Goal: Book appointment/travel/reservation

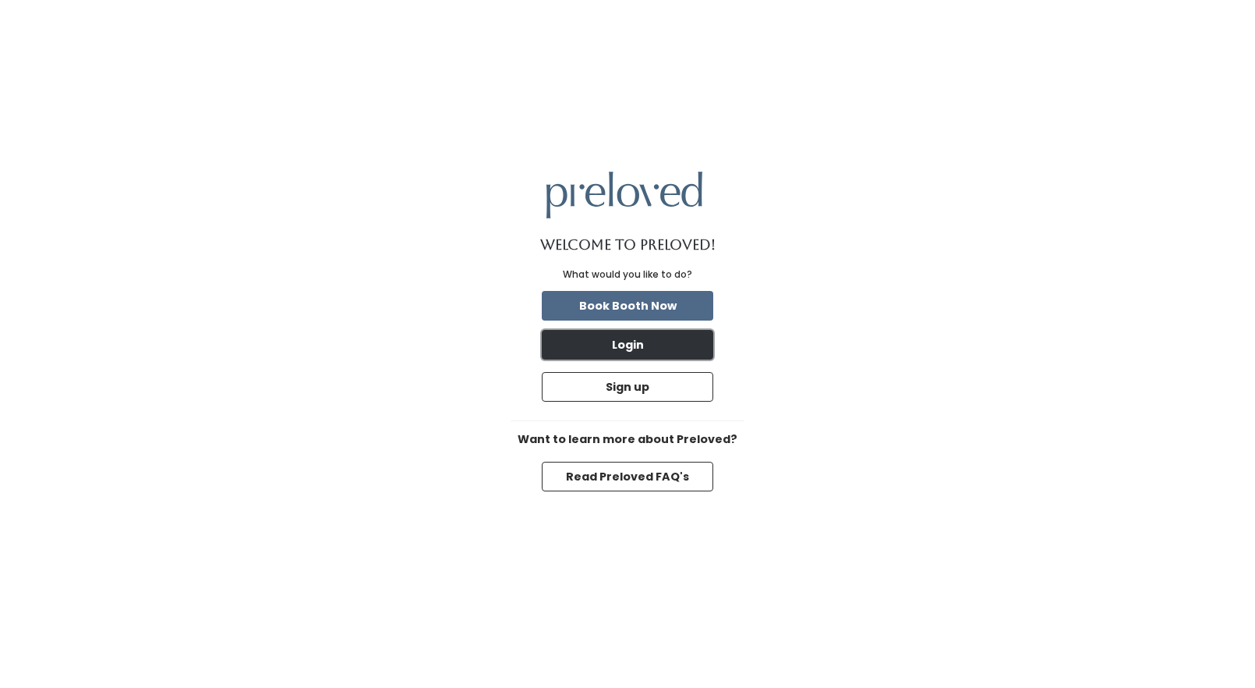
click at [656, 345] on button "Login" at bounding box center [627, 345] width 171 height 30
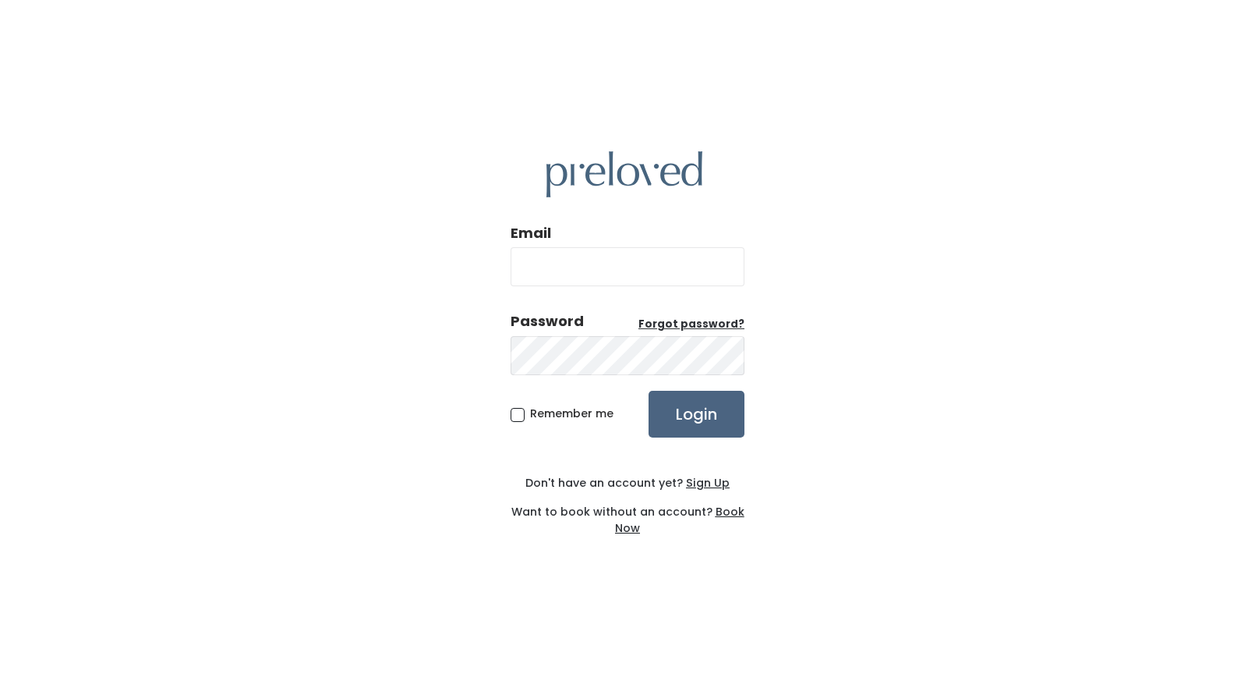
type input "[EMAIL_ADDRESS][DOMAIN_NAME]"
click at [668, 411] on input "Login" at bounding box center [697, 414] width 96 height 47
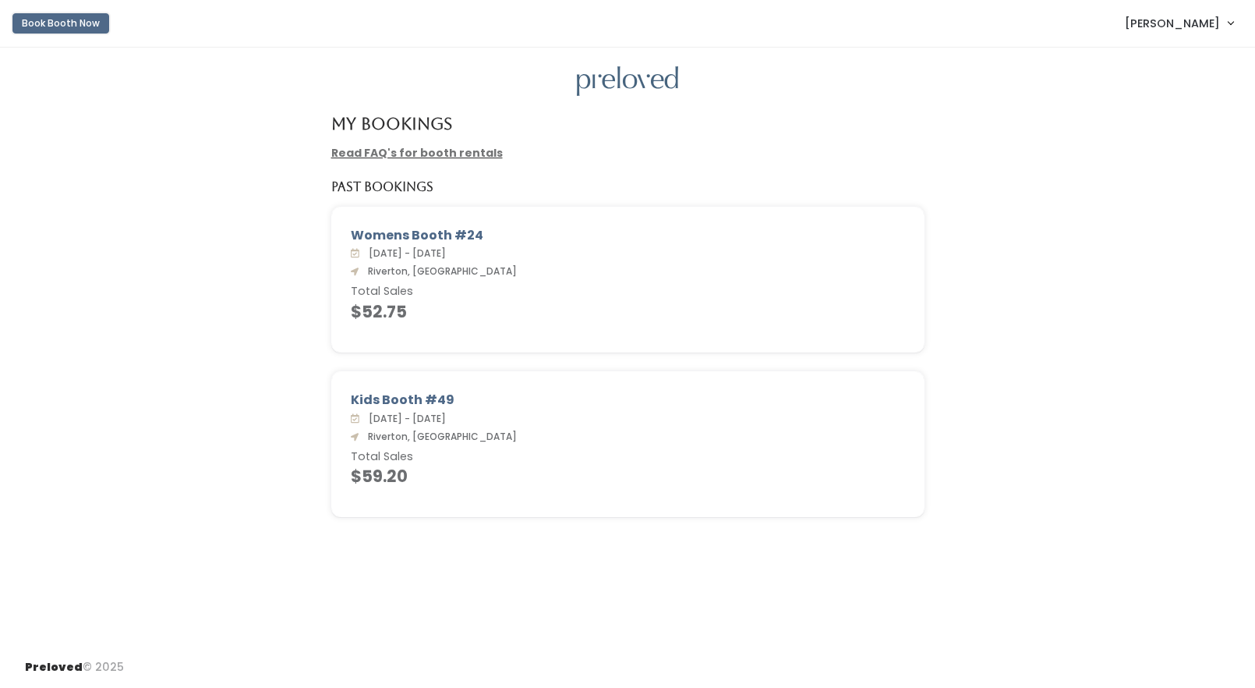
click at [92, 20] on button "Book Booth Now" at bounding box center [60, 23] width 97 height 20
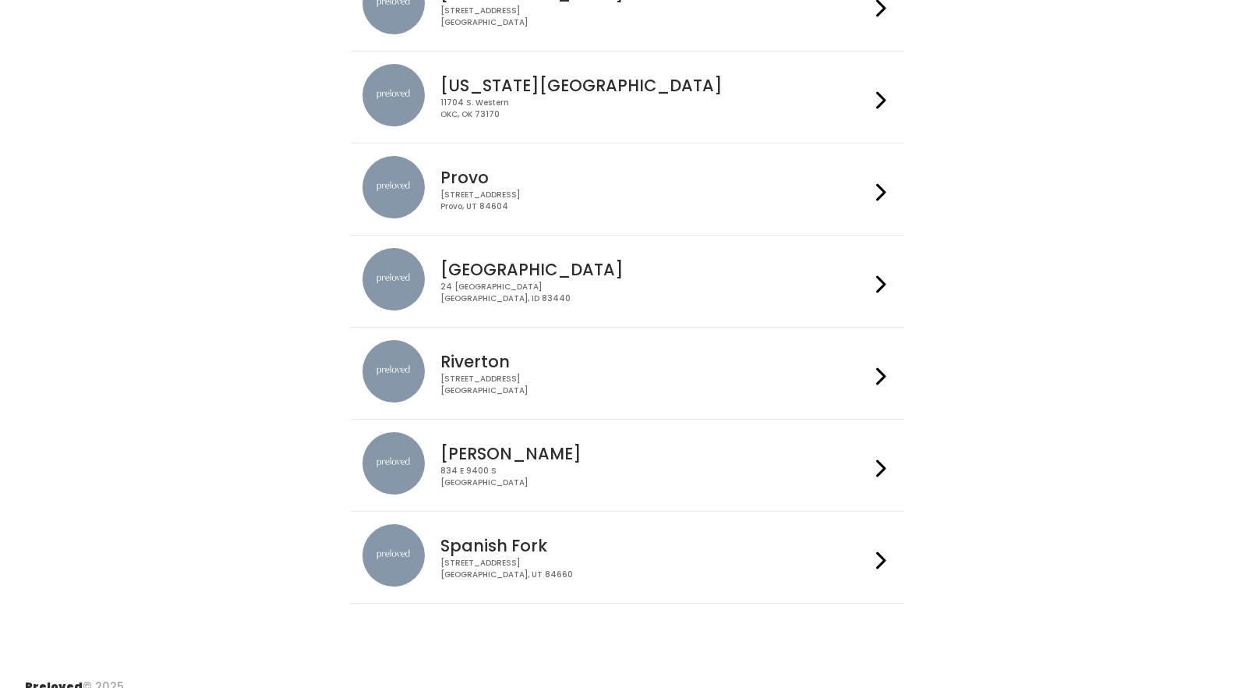
scroll to position [473, 0]
click at [489, 361] on h4 "Riverton" at bounding box center [654, 362] width 429 height 18
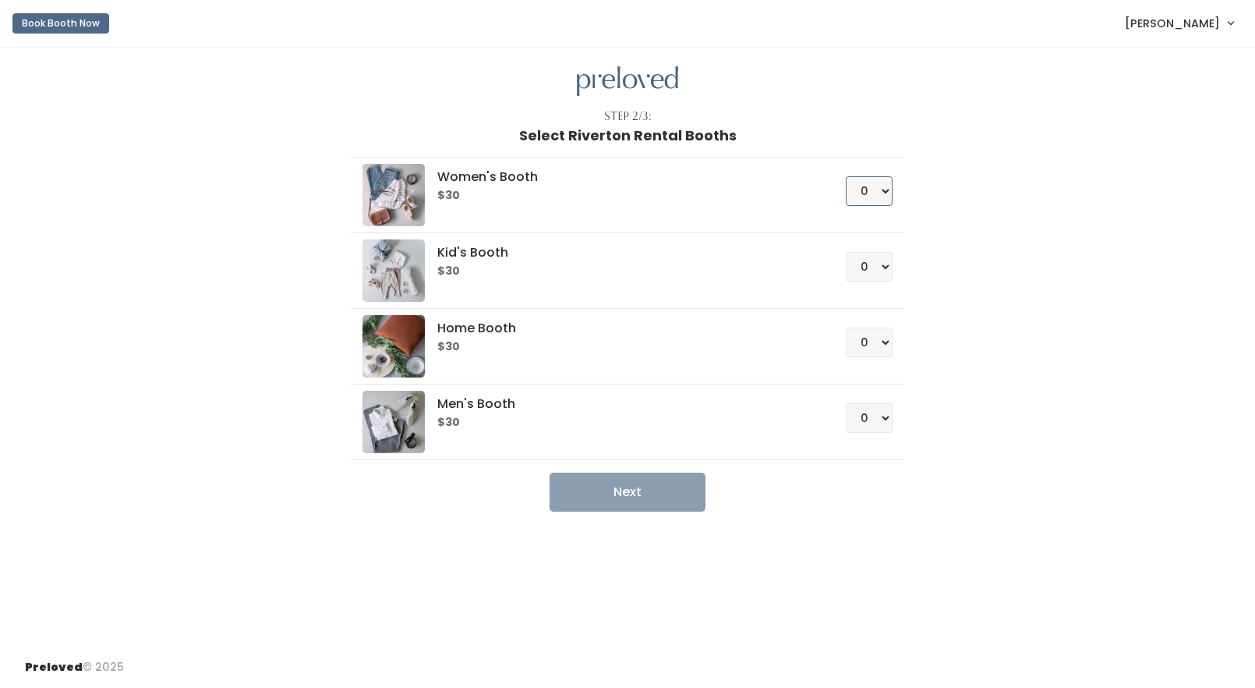
click at [877, 193] on select "0 1 2 3 4" at bounding box center [869, 191] width 47 height 30
select select "1"
click at [846, 176] on select "0 1 2 3 4" at bounding box center [869, 191] width 47 height 30
click at [641, 495] on button "Next" at bounding box center [628, 491] width 156 height 39
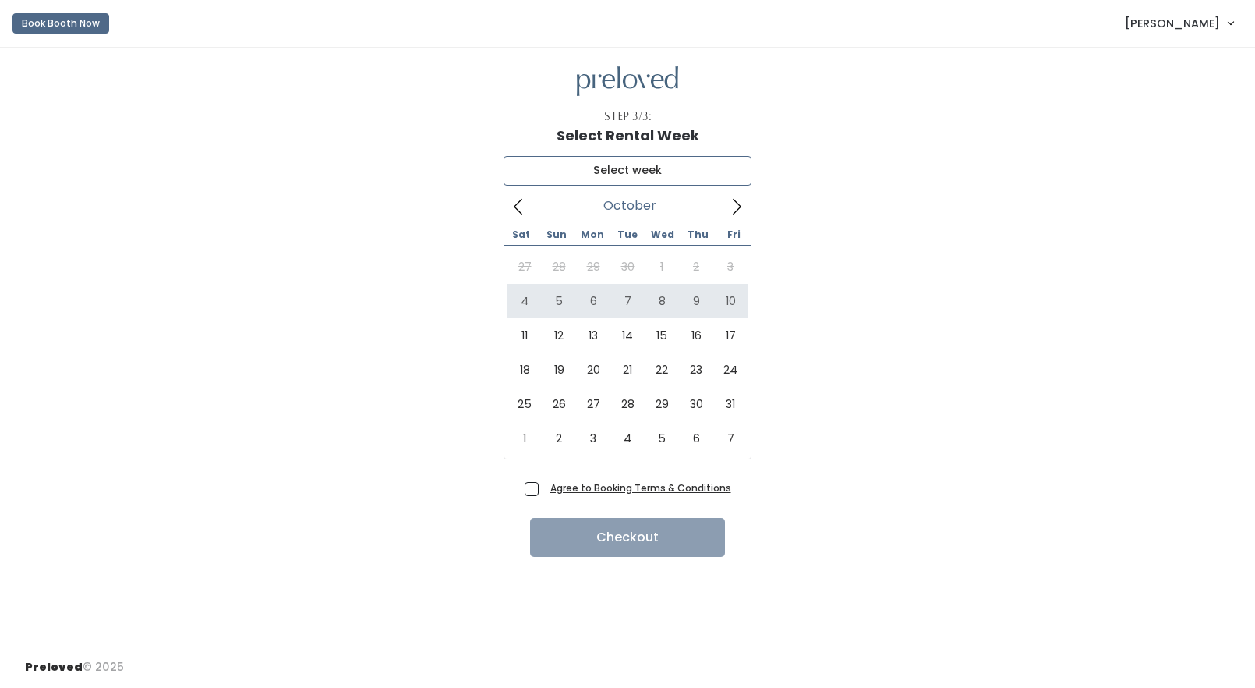
type input "[DATE] to [DATE]"
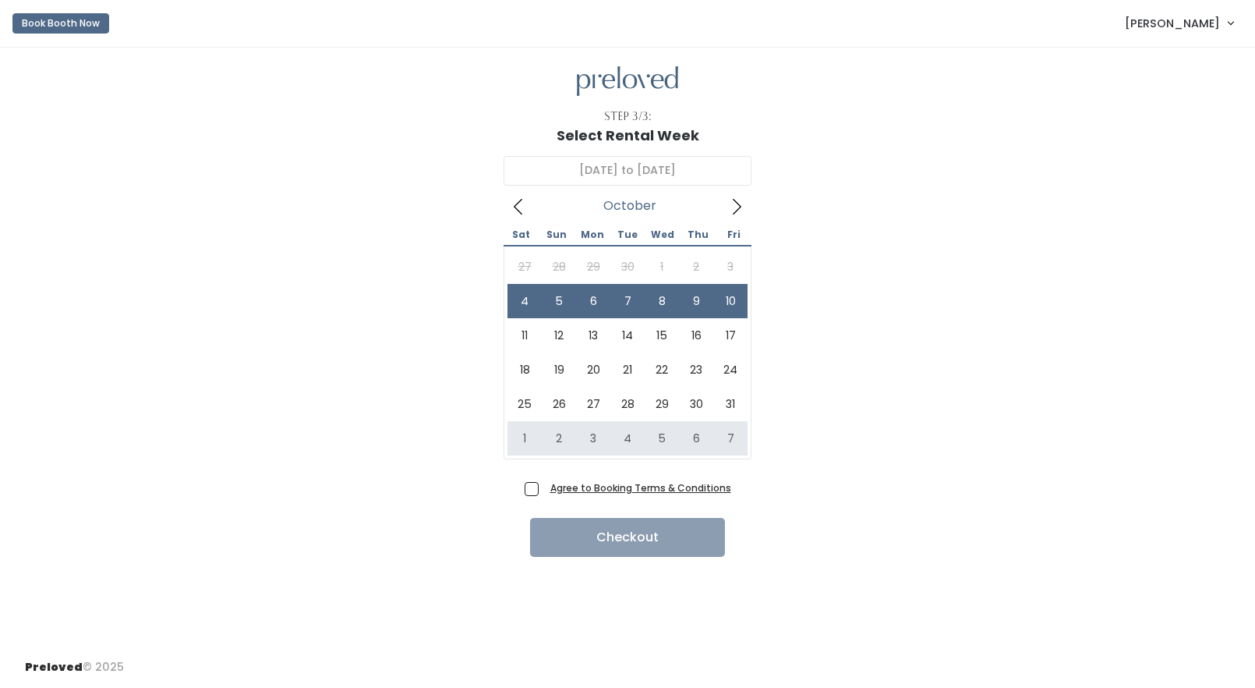
click at [544, 490] on span "Agree to Booking Terms & Conditions" at bounding box center [637, 487] width 187 height 16
click at [544, 490] on input "Agree to Booking Terms & Conditions" at bounding box center [549, 484] width 10 height 10
checkbox input "true"
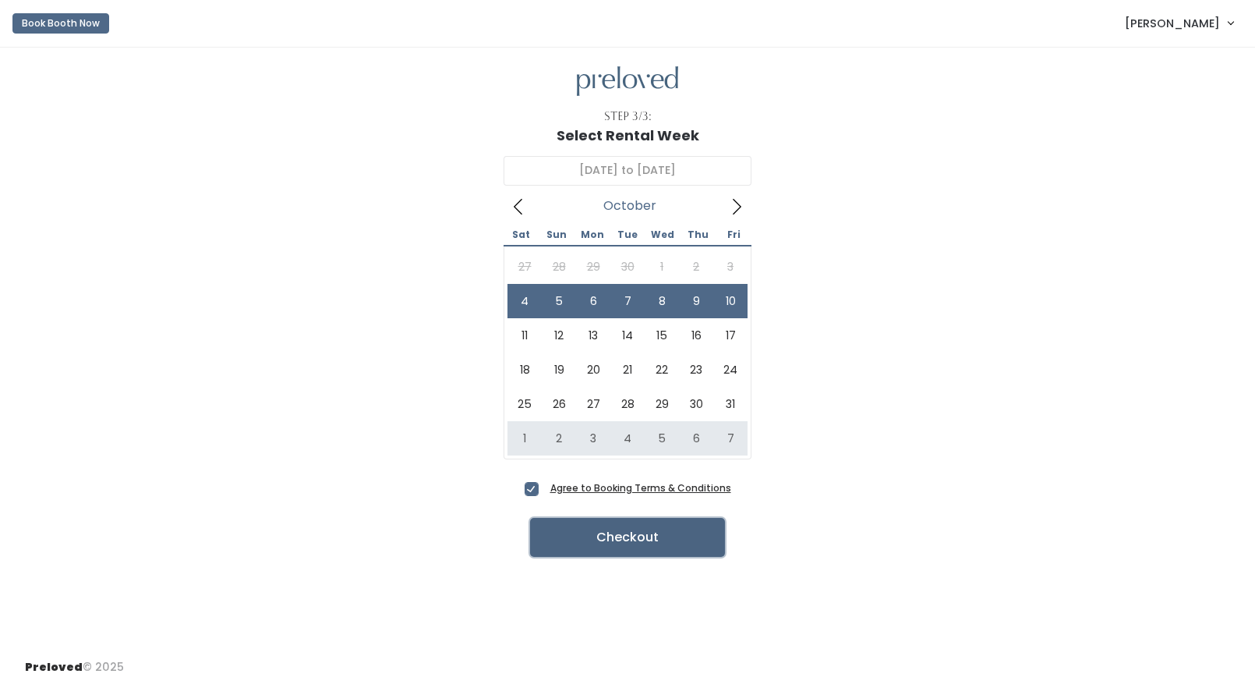
click at [606, 537] on button "Checkout" at bounding box center [627, 537] width 195 height 39
